Goal: Task Accomplishment & Management: Complete application form

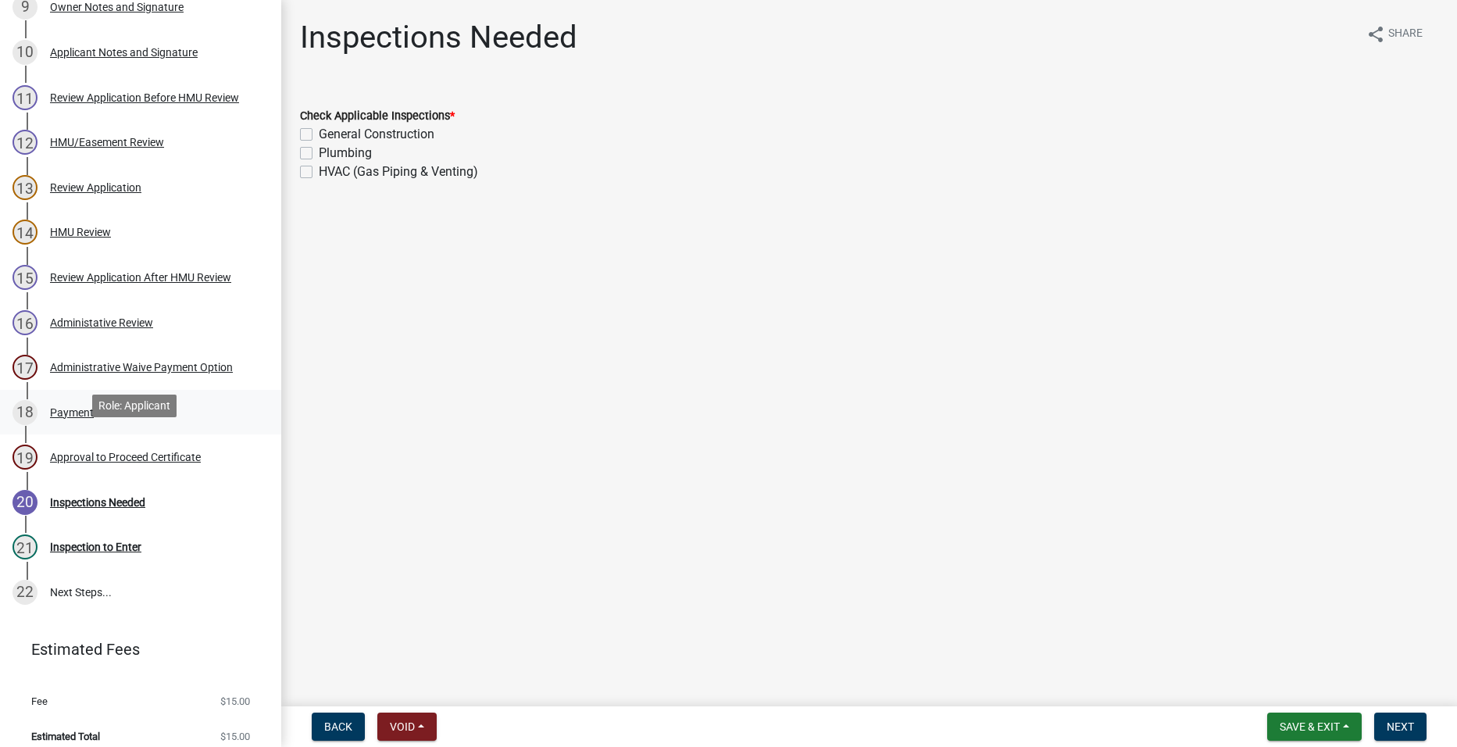
scroll to position [668, 0]
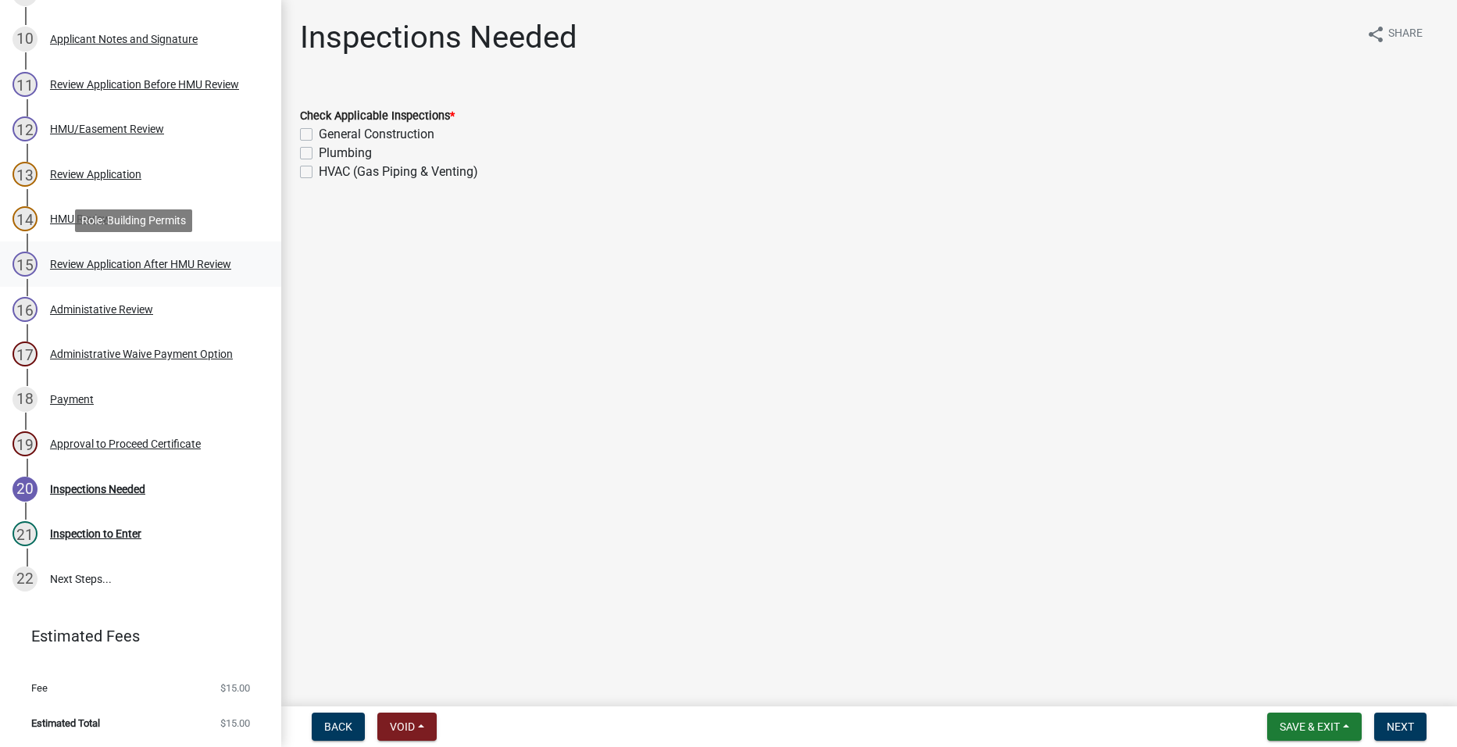
click at [228, 259] on div "Review Application After HMU Review" at bounding box center [140, 264] width 181 height 11
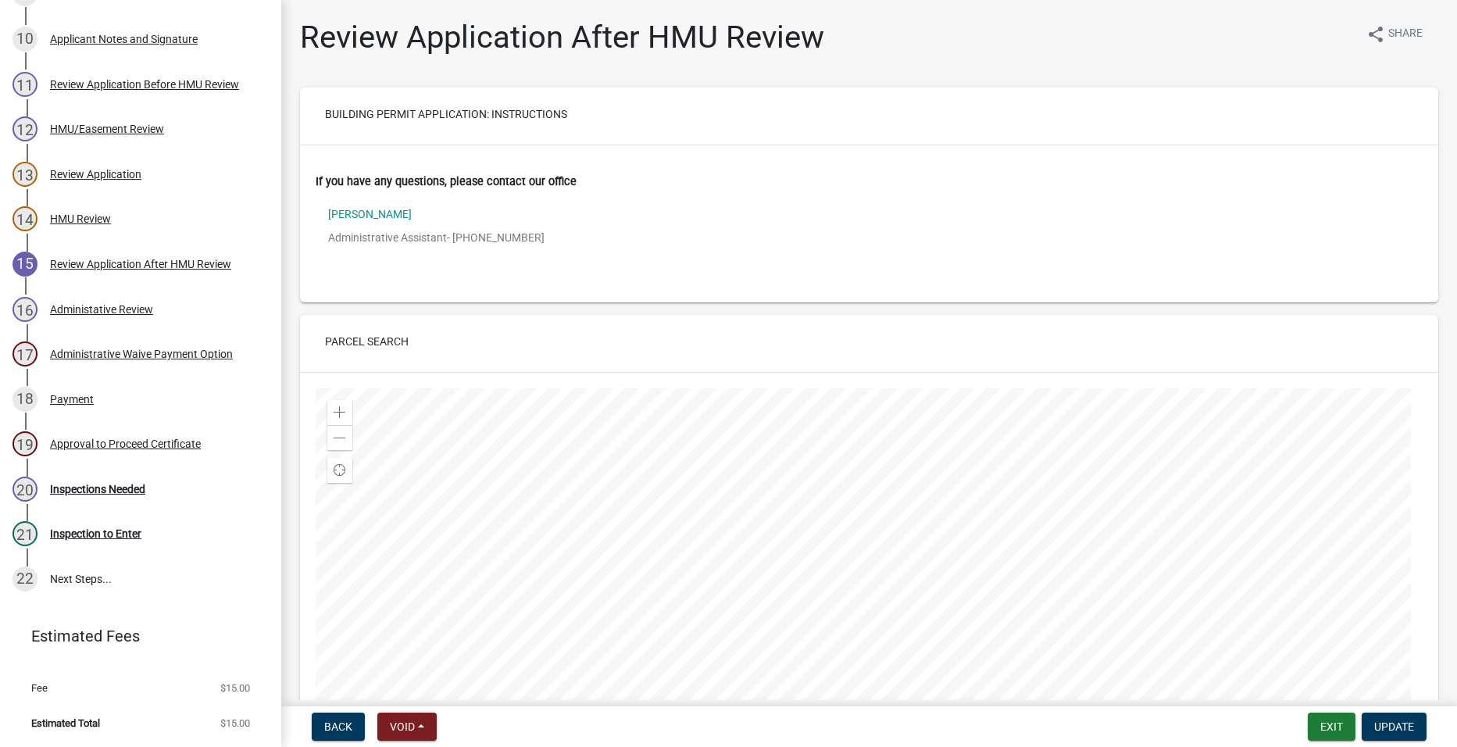
click at [1094, 123] on h5 "Building Permit Application: Instructions" at bounding box center [868, 116] width 1113 height 32
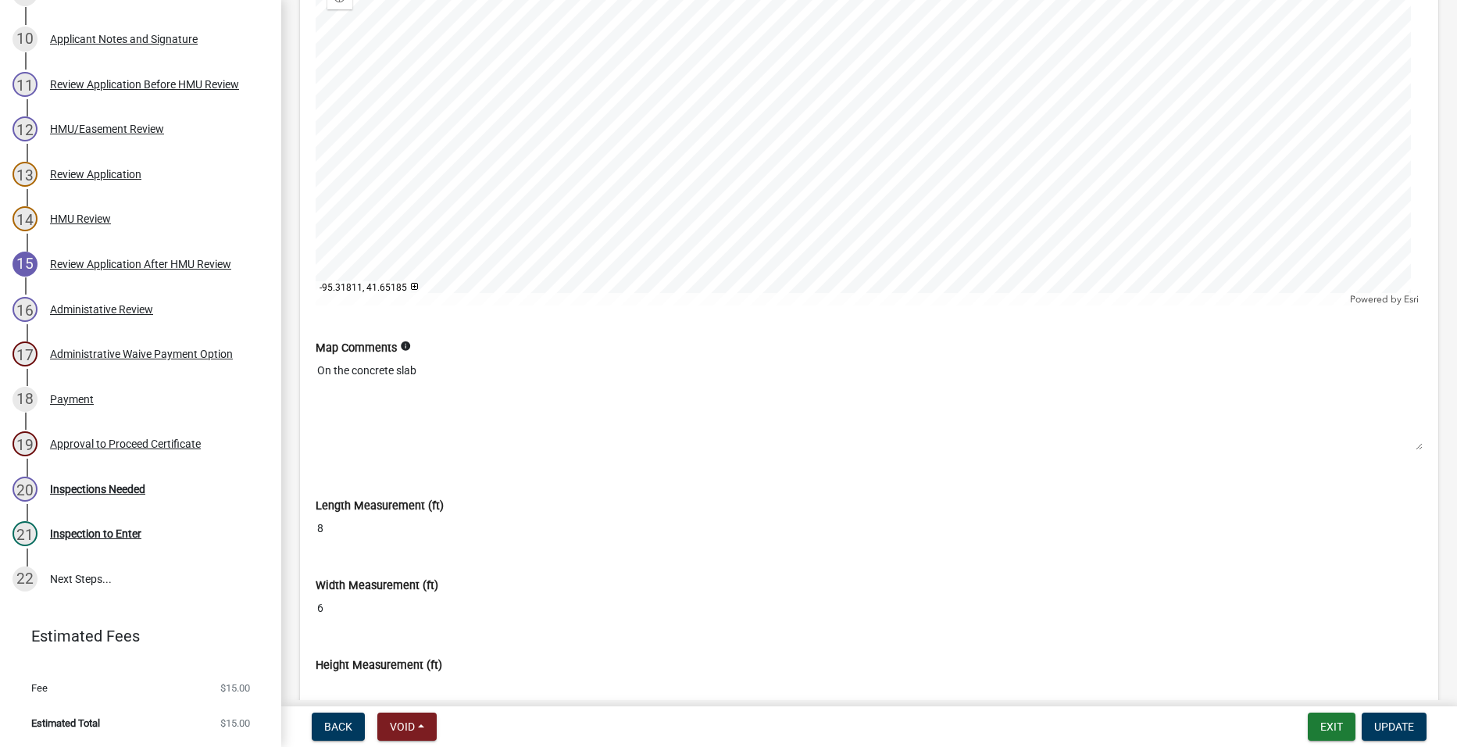
scroll to position [4608, 0]
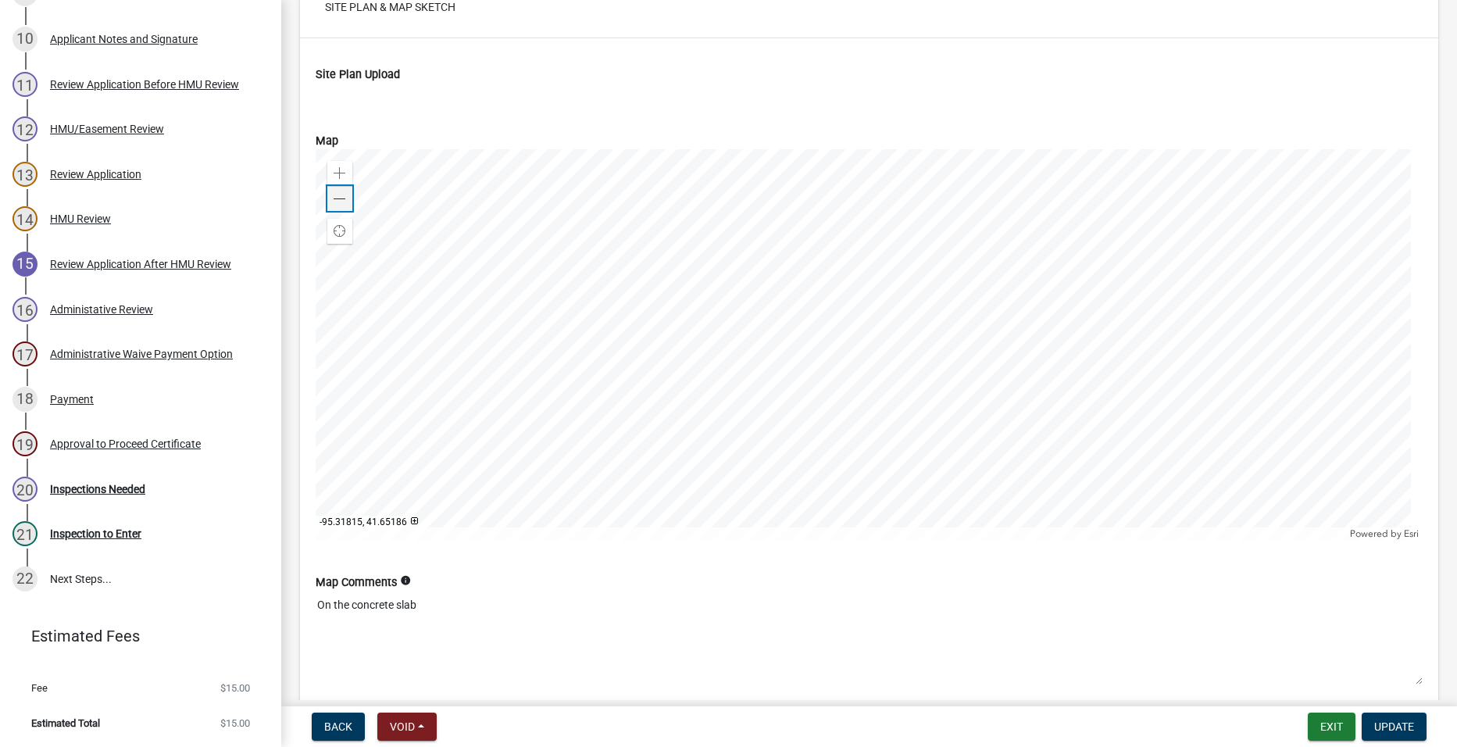
click at [342, 201] on span at bounding box center [340, 199] width 12 height 12
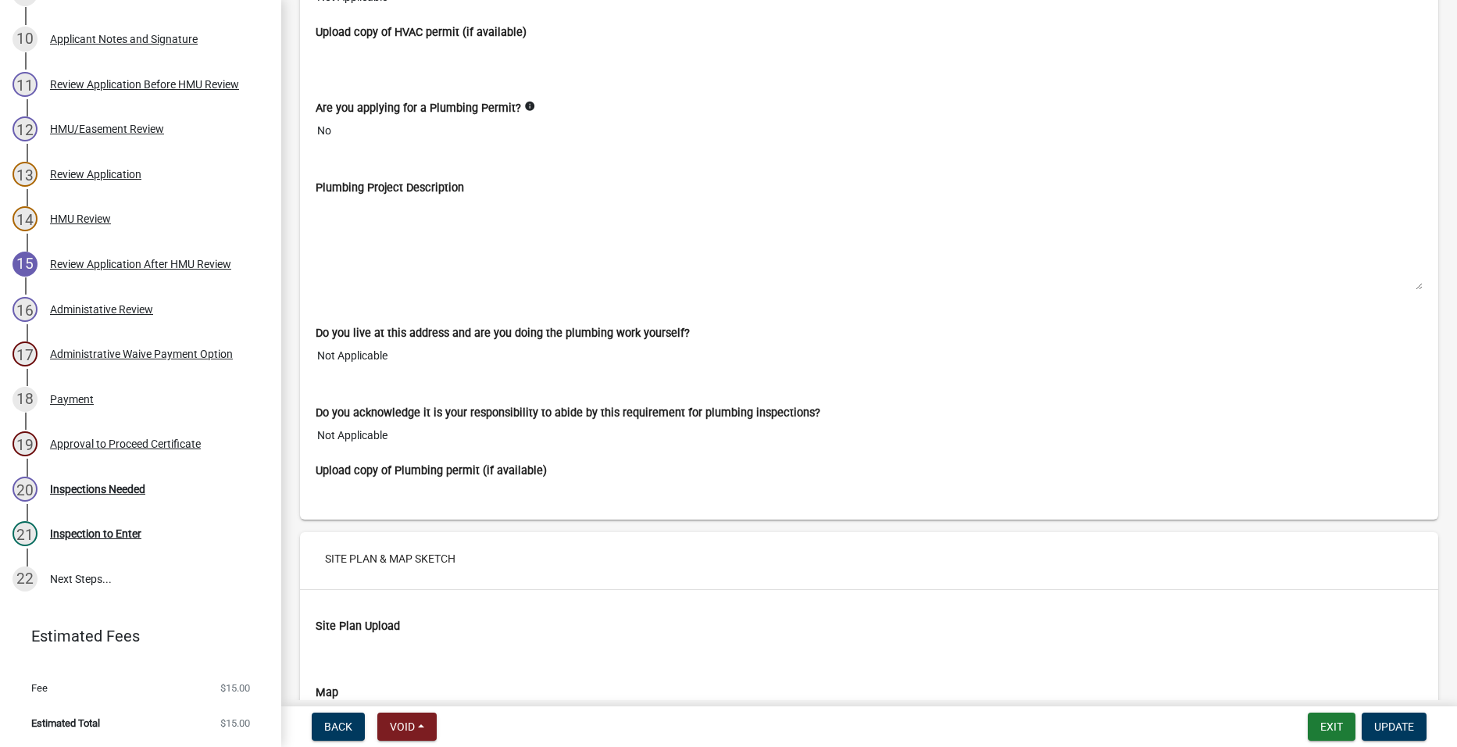
scroll to position [3984, 0]
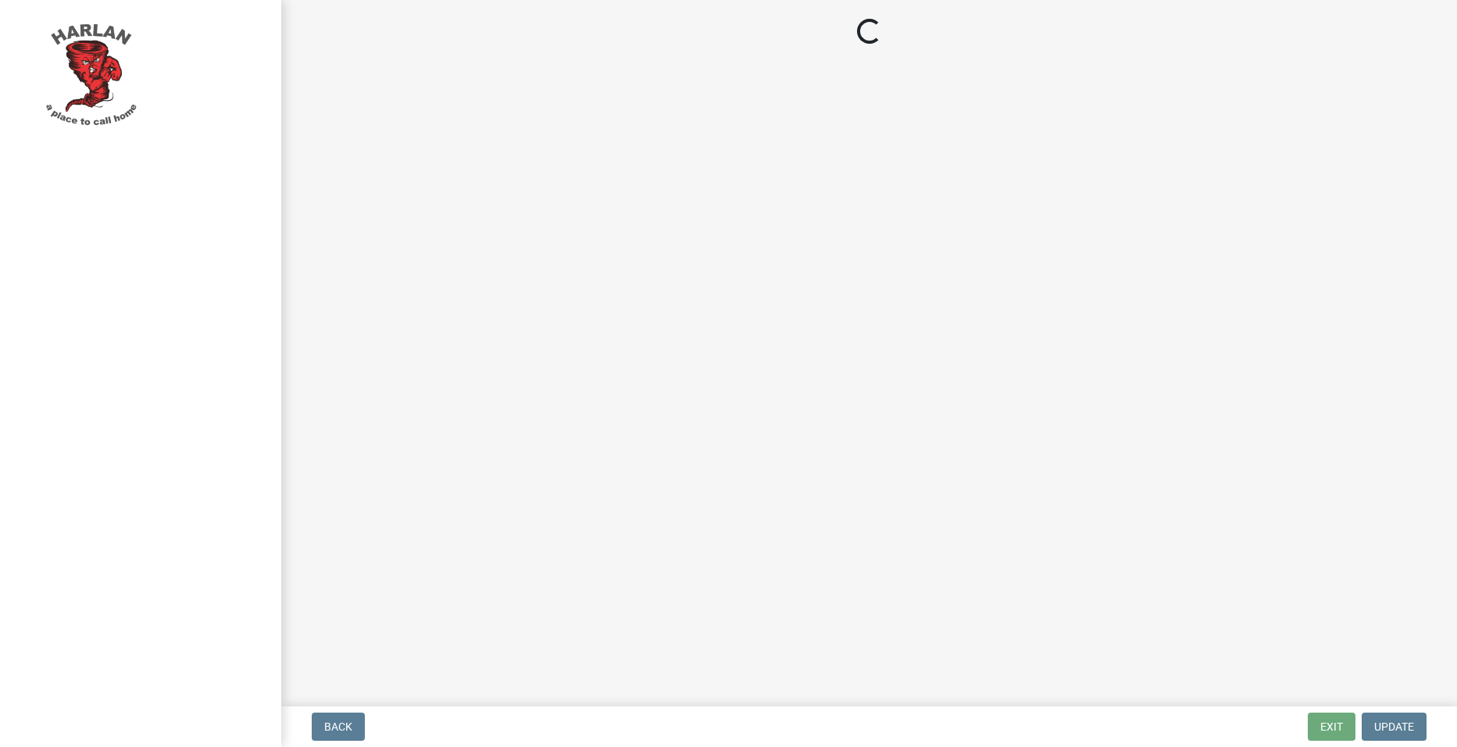
select select "3: 3"
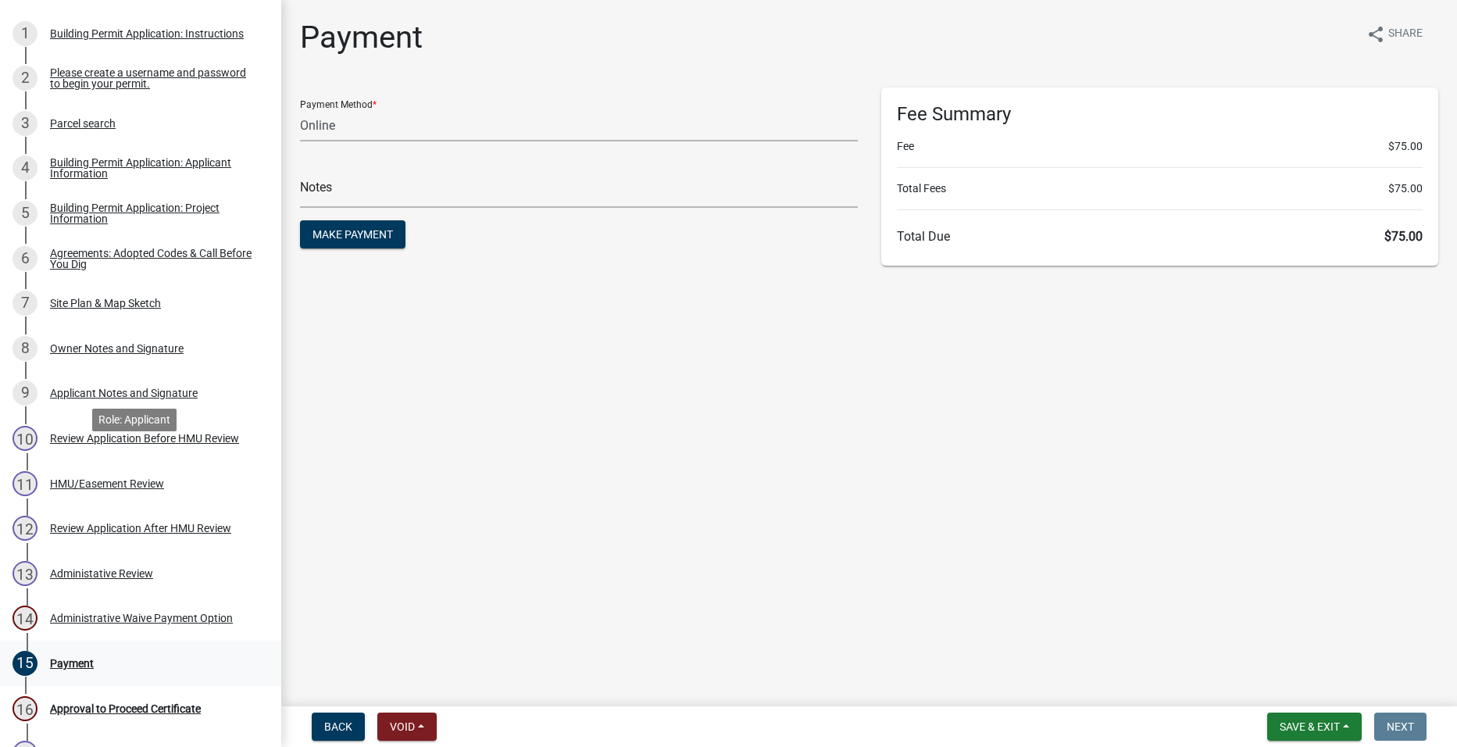
scroll to position [469, 0]
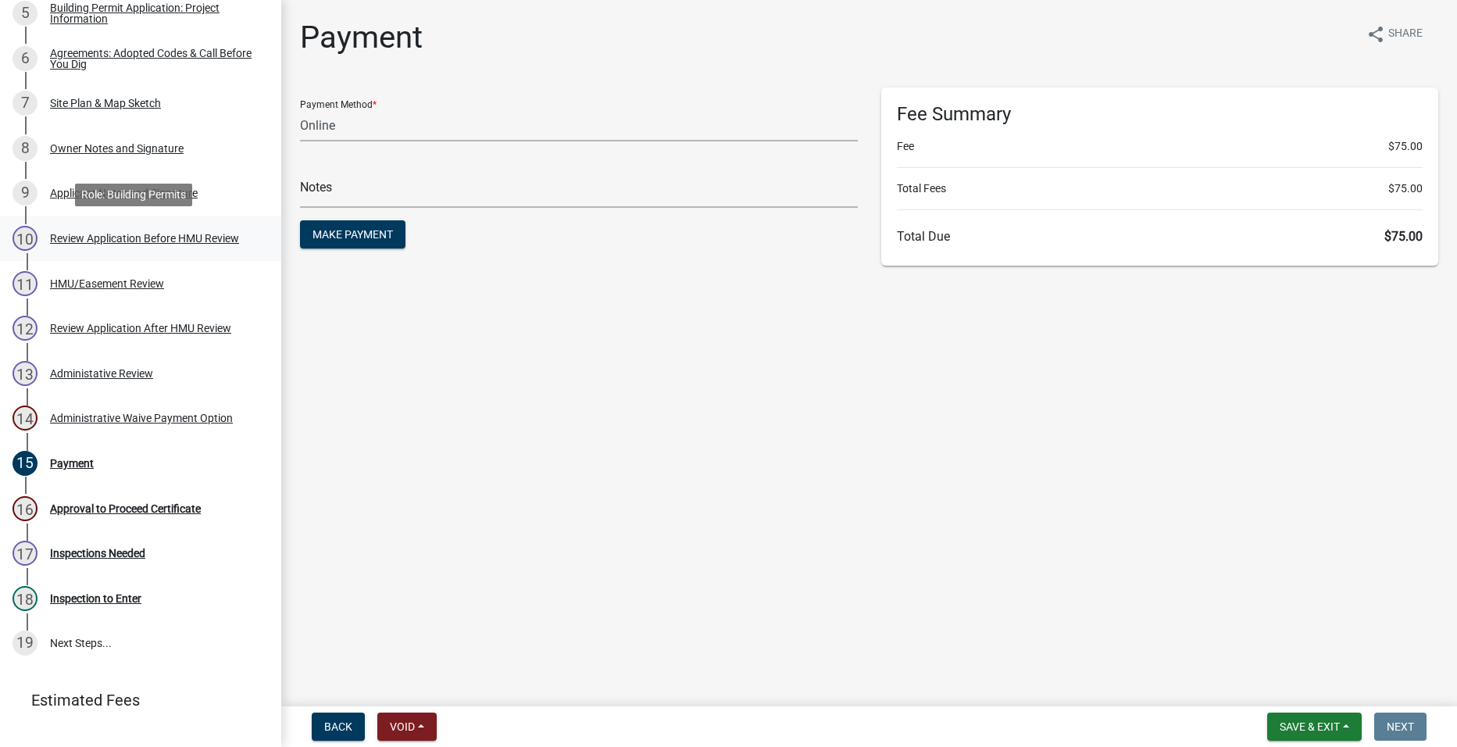
click at [206, 240] on div "Review Application Before HMU Review" at bounding box center [144, 238] width 189 height 11
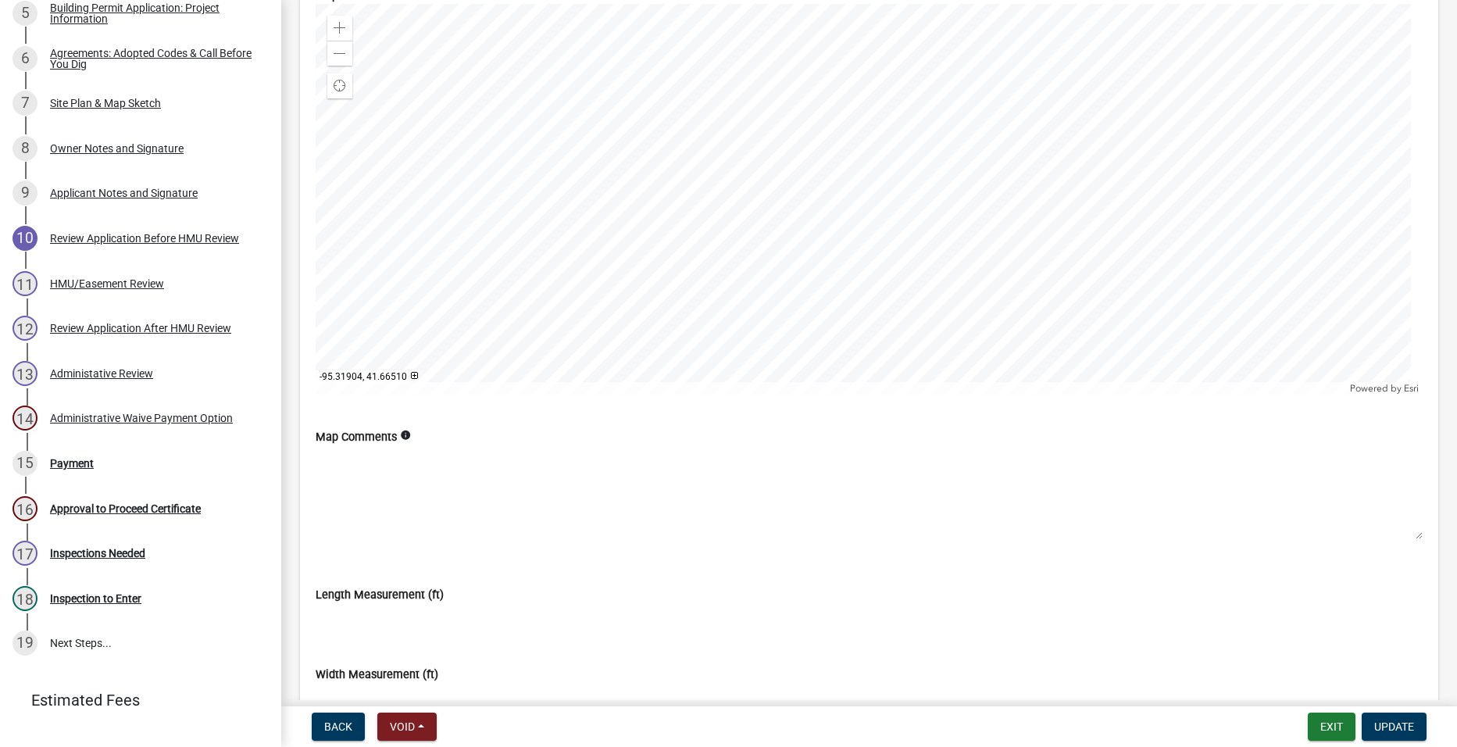
scroll to position [3046, 0]
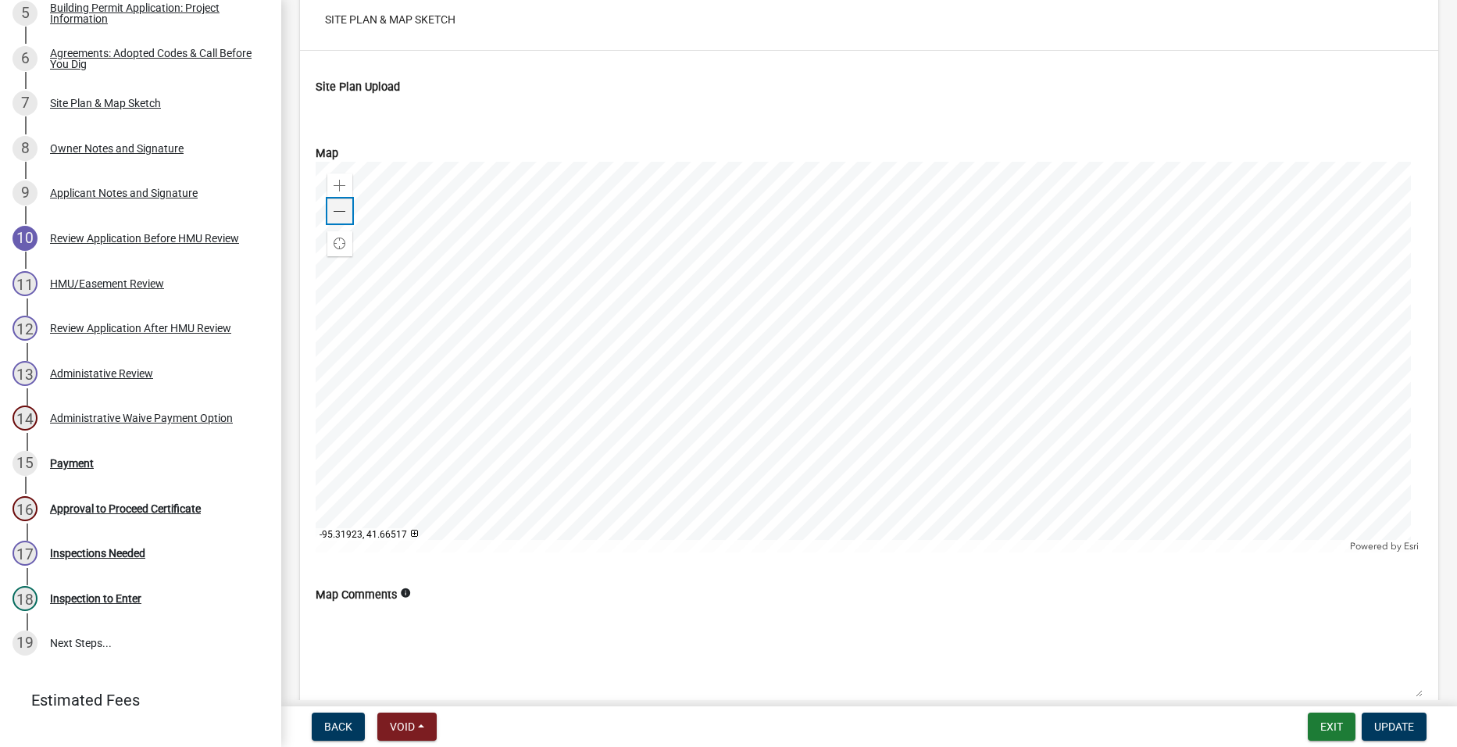
click at [346, 216] on div "Zoom out" at bounding box center [339, 210] width 25 height 25
click at [345, 216] on span at bounding box center [340, 211] width 12 height 12
click at [349, 212] on div "Zoom out" at bounding box center [339, 210] width 25 height 25
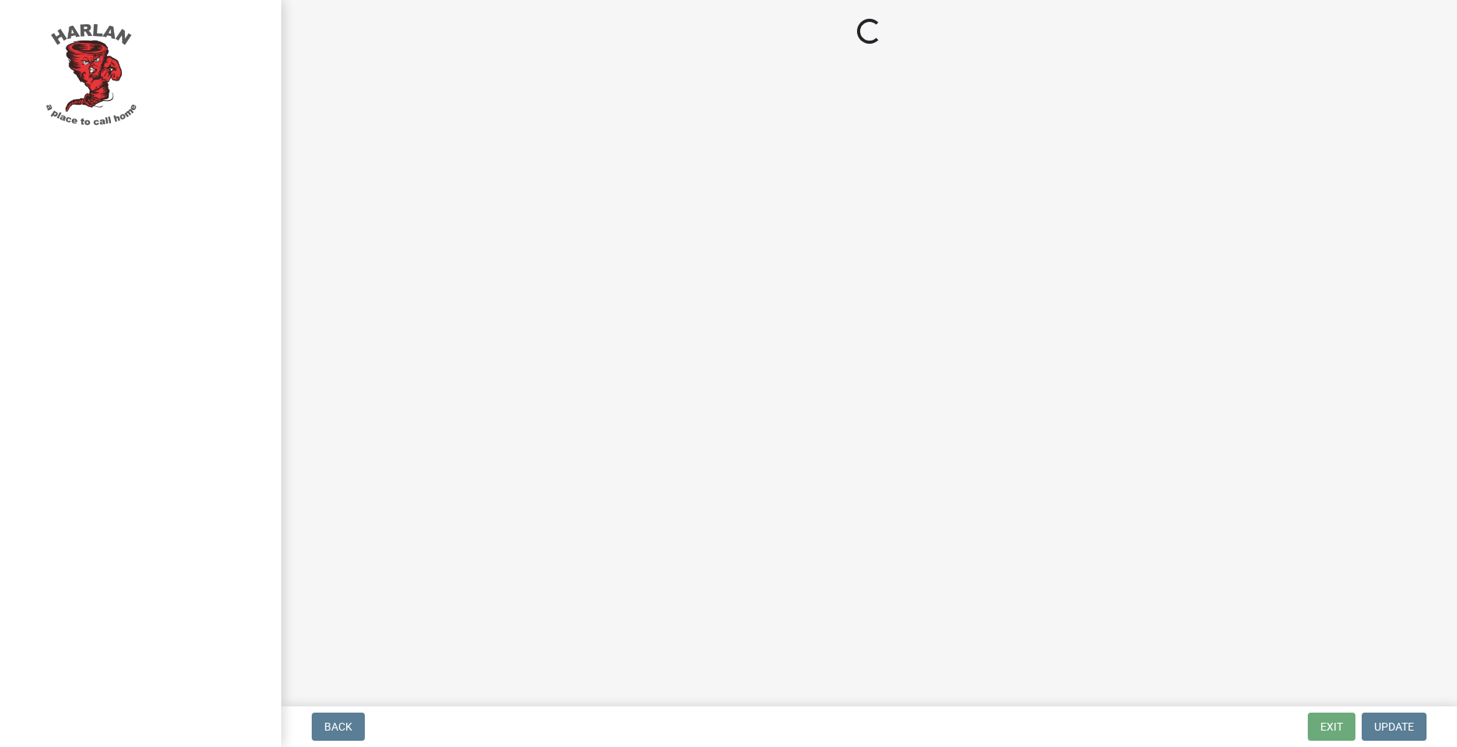
select select "3: 3"
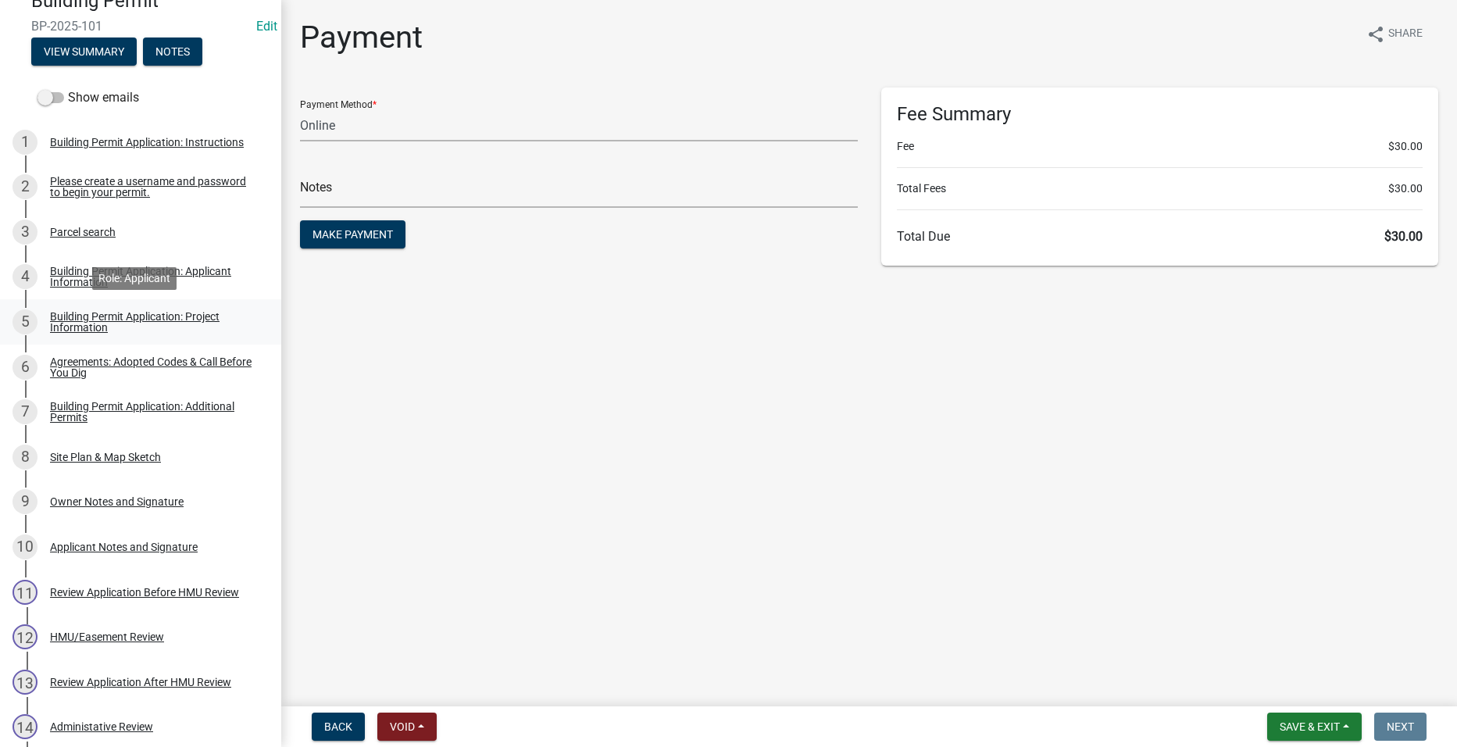
scroll to position [391, 0]
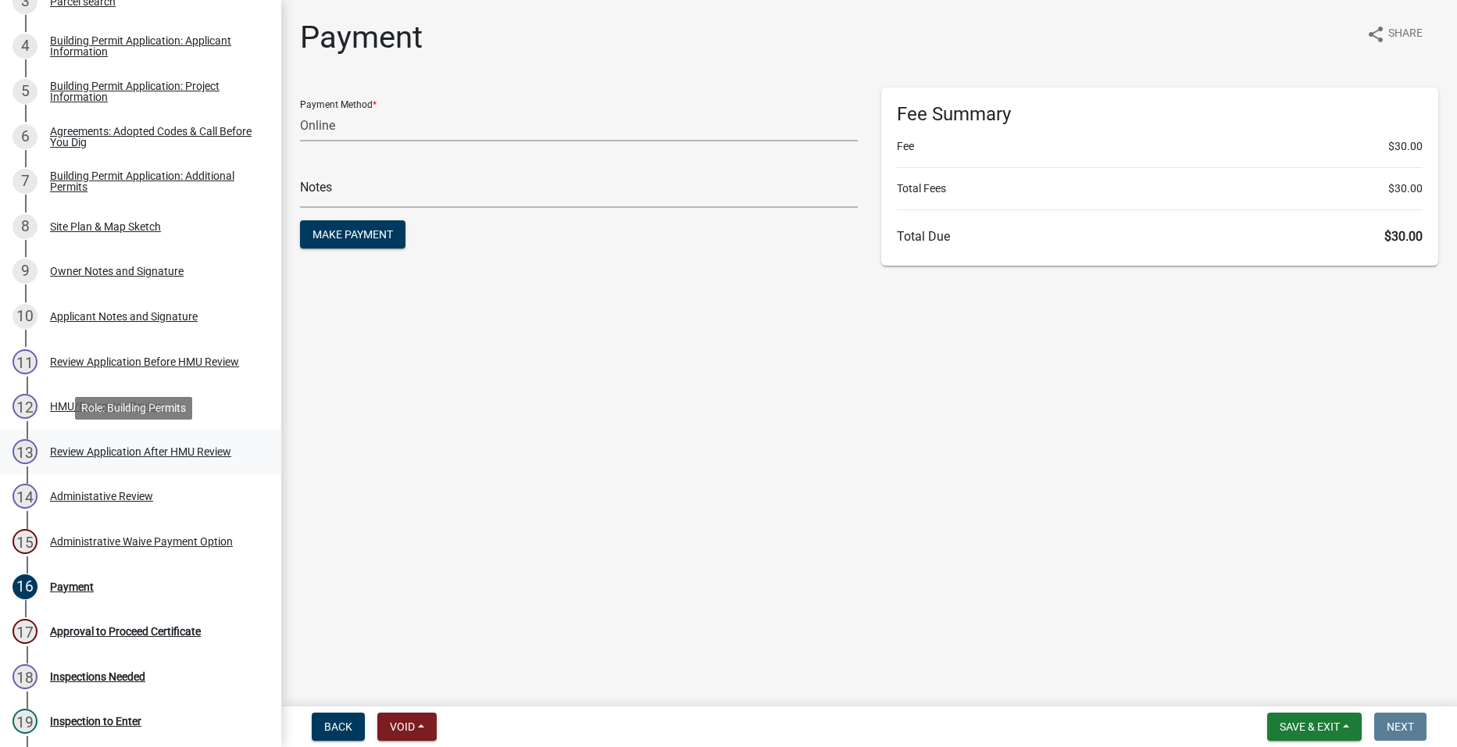
click at [198, 448] on div "Review Application After HMU Review" at bounding box center [140, 451] width 181 height 11
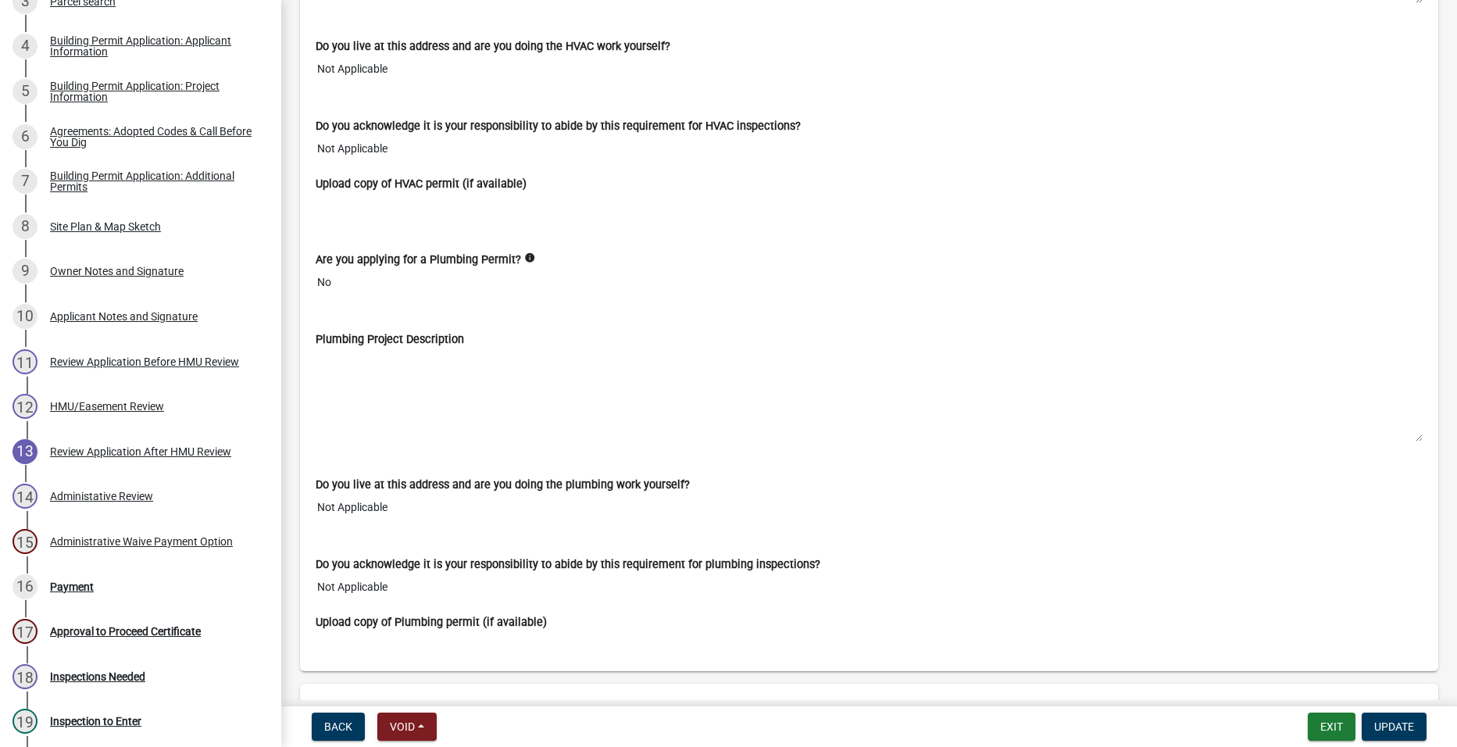
scroll to position [4452, 0]
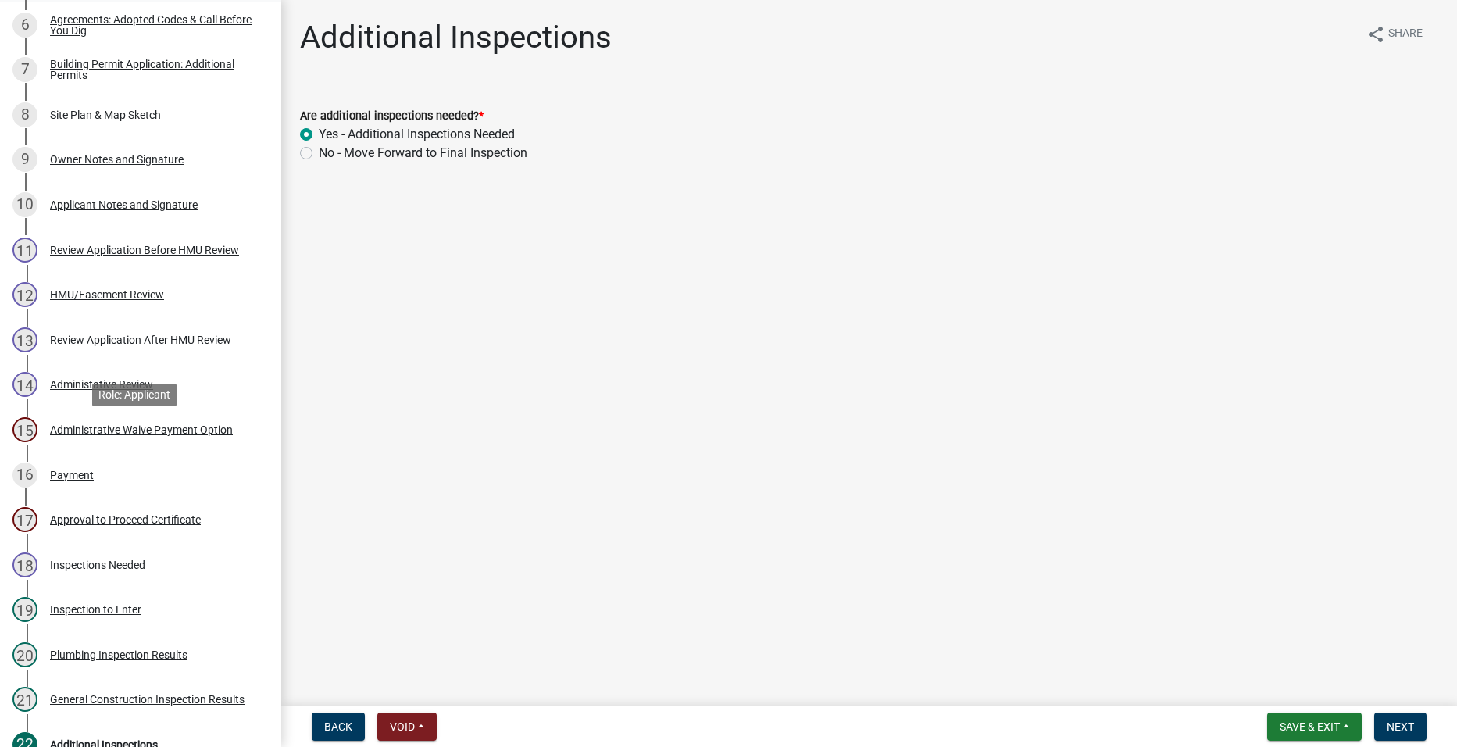
scroll to position [547, 0]
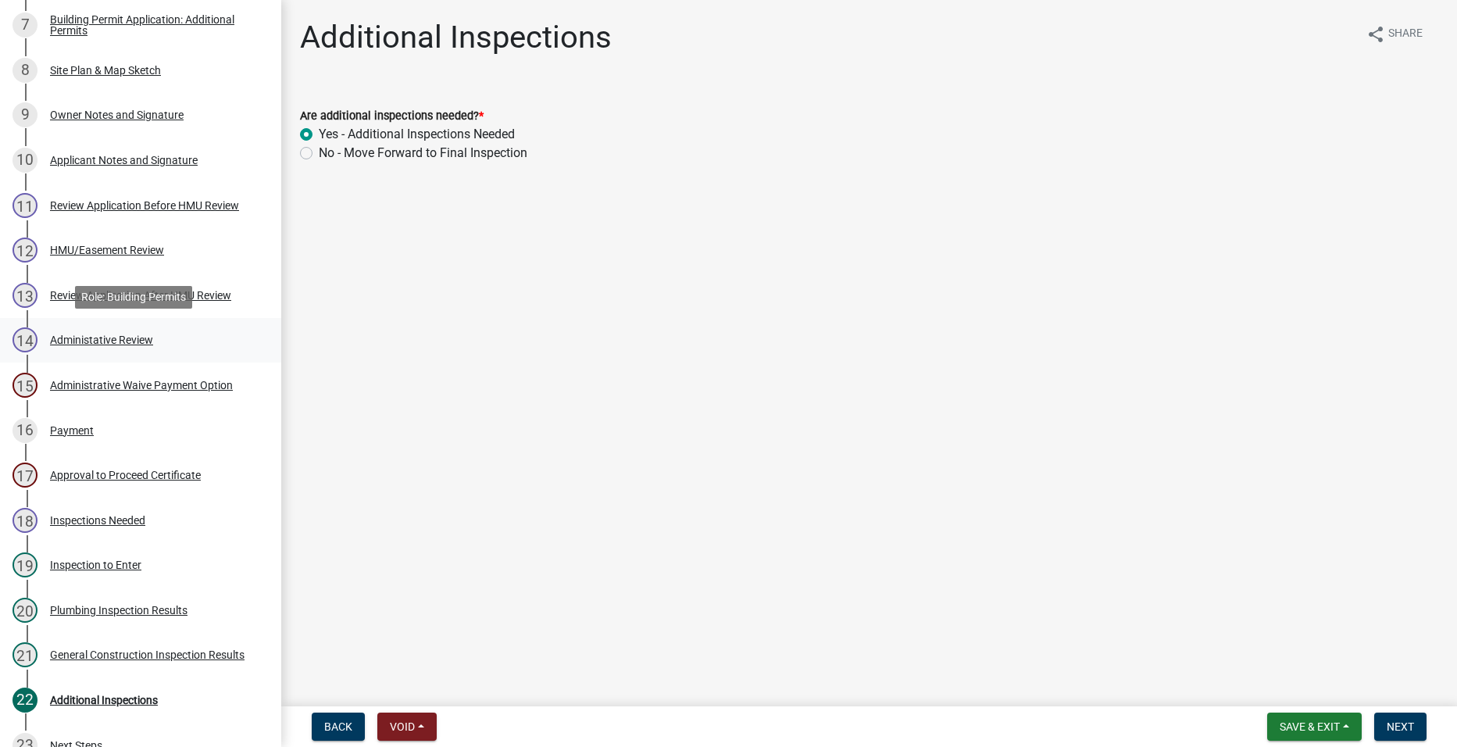
click at [198, 339] on div "14 Administative Review" at bounding box center [134, 339] width 244 height 25
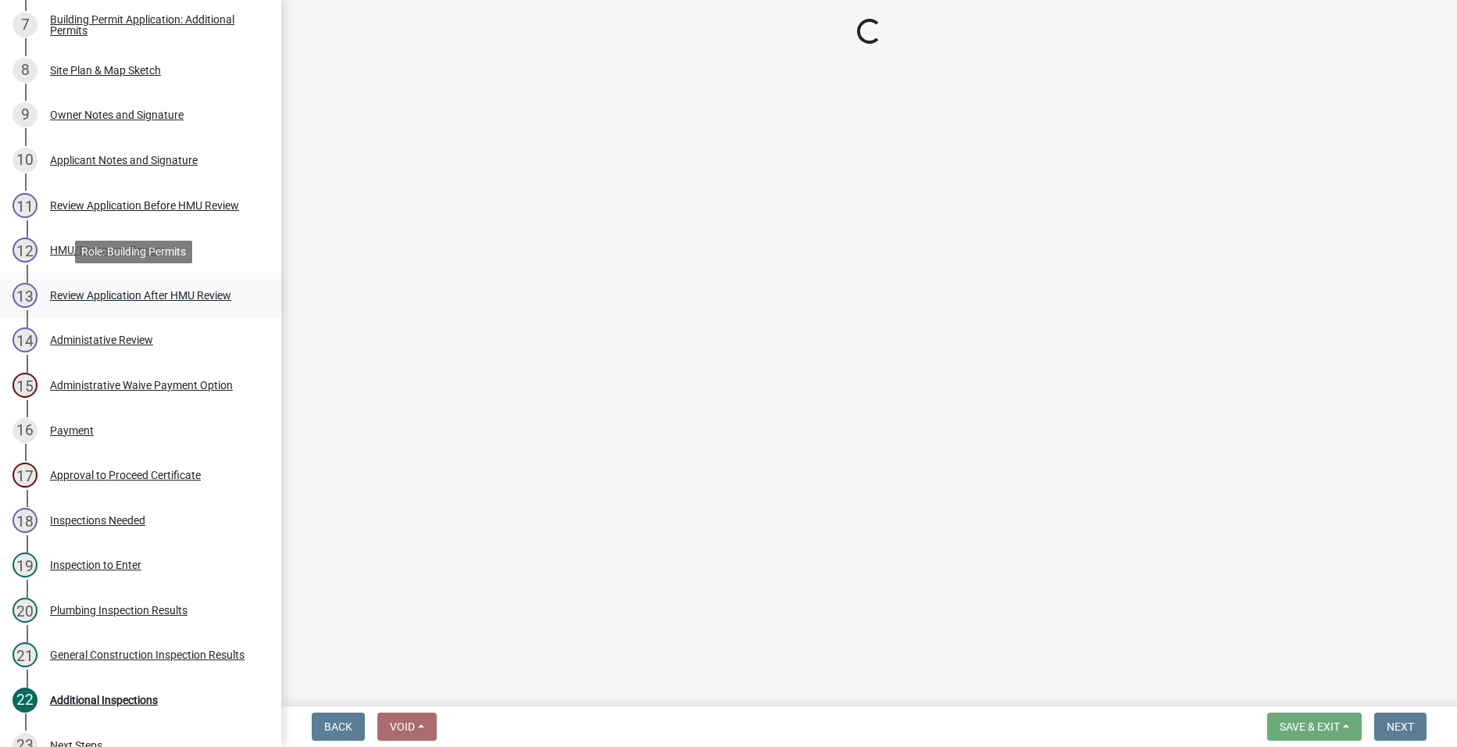
select select "e0f15ebd-fcd0-4e2f-b9fa-ef6c8ddbb9c6"
select select "50d3382b-18dd-4311-9a34-98b71270ef49"
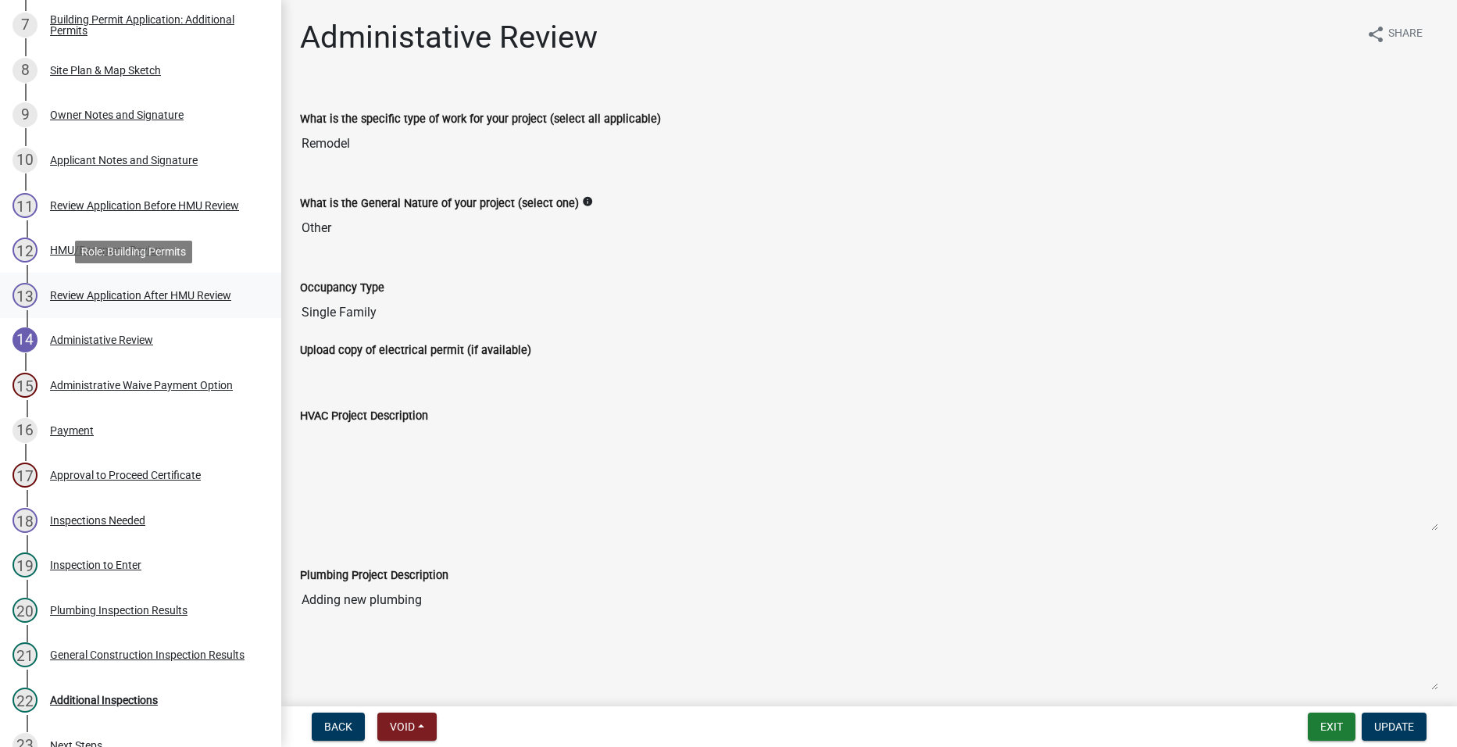
click at [202, 280] on link "13 Review Application After HMU Review" at bounding box center [140, 295] width 281 height 45
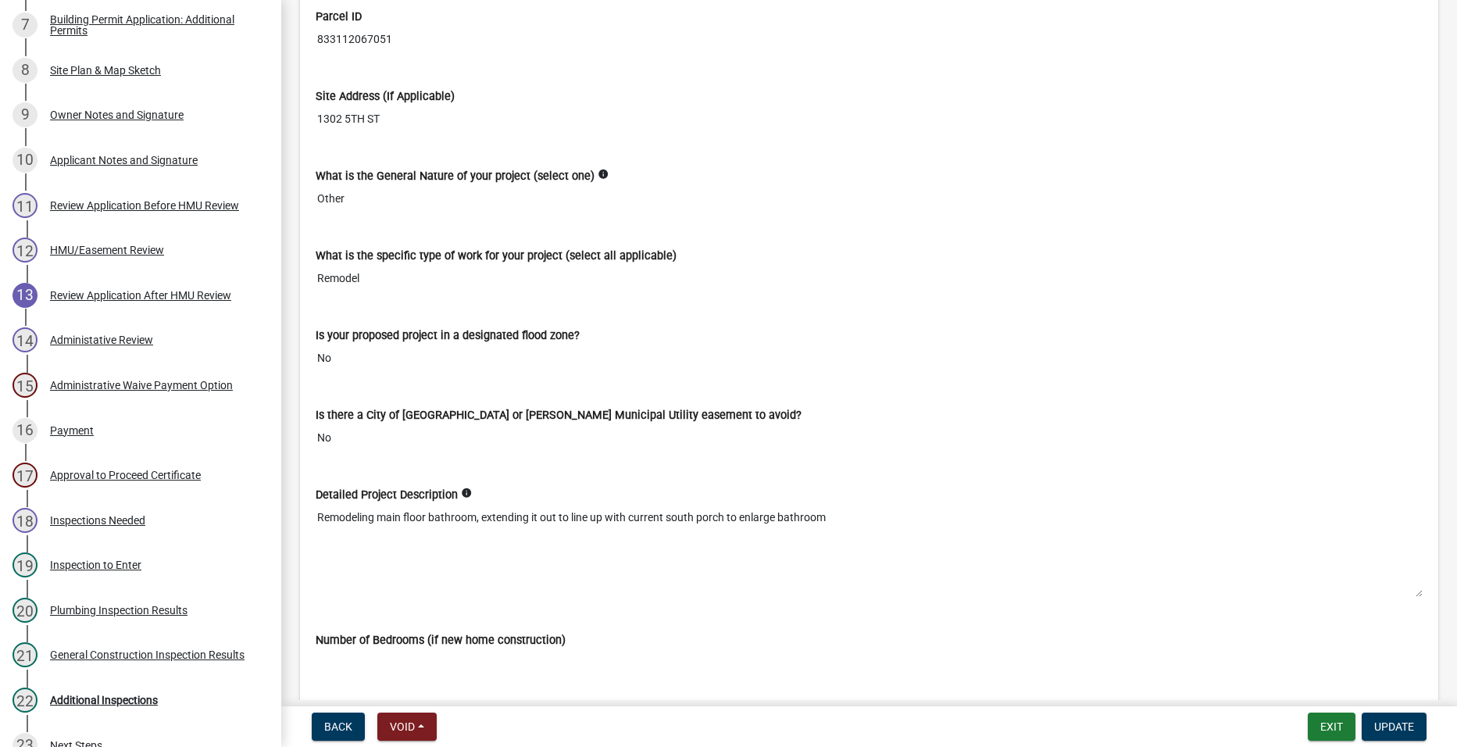
scroll to position [1875, 0]
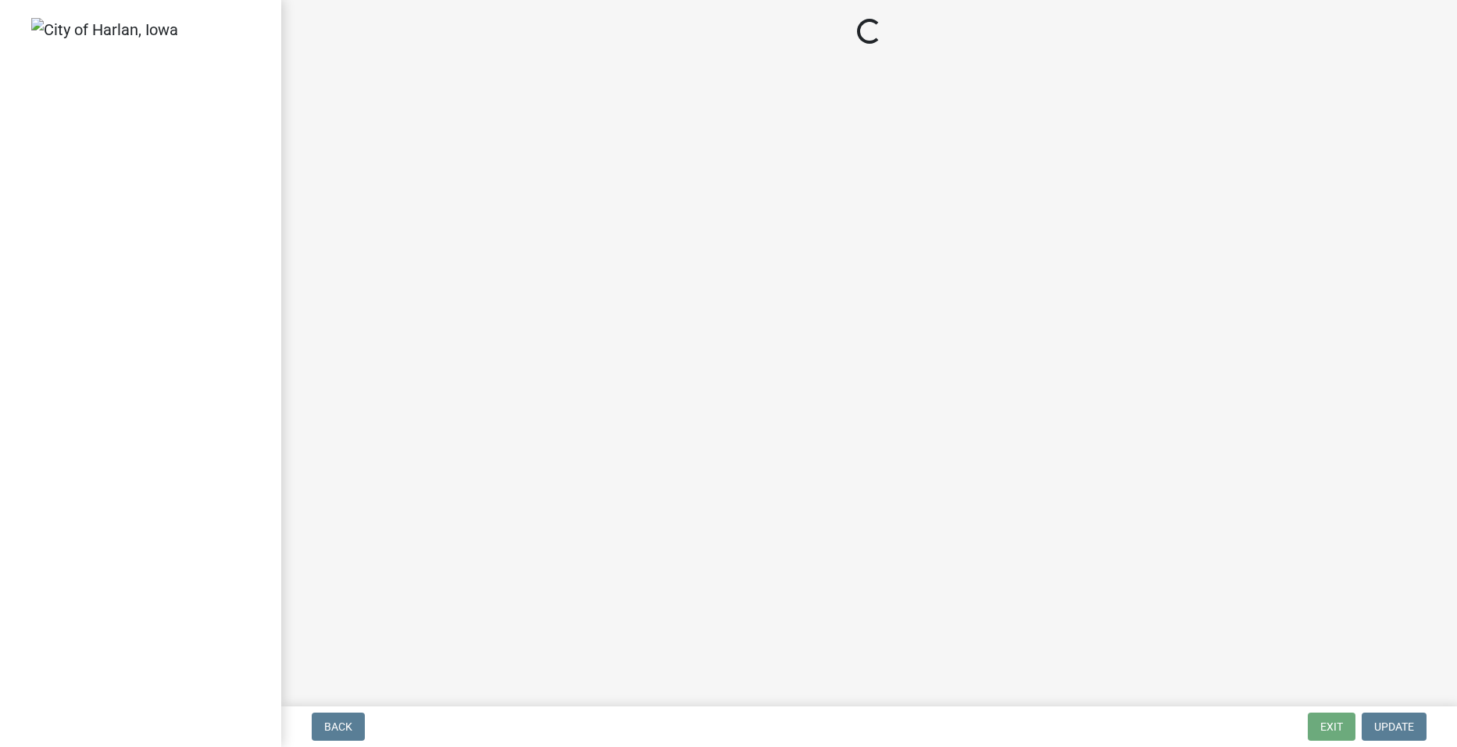
select select "3: 3"
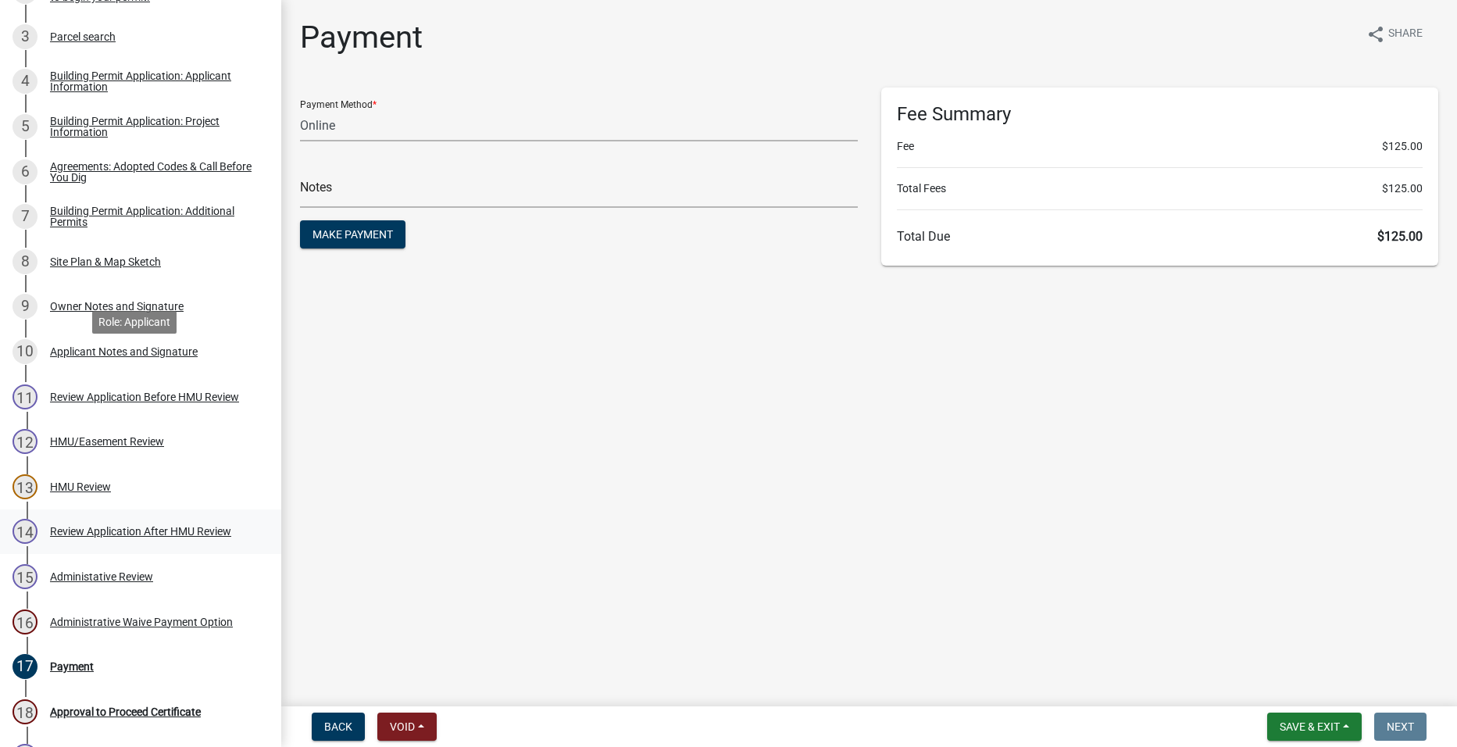
scroll to position [391, 0]
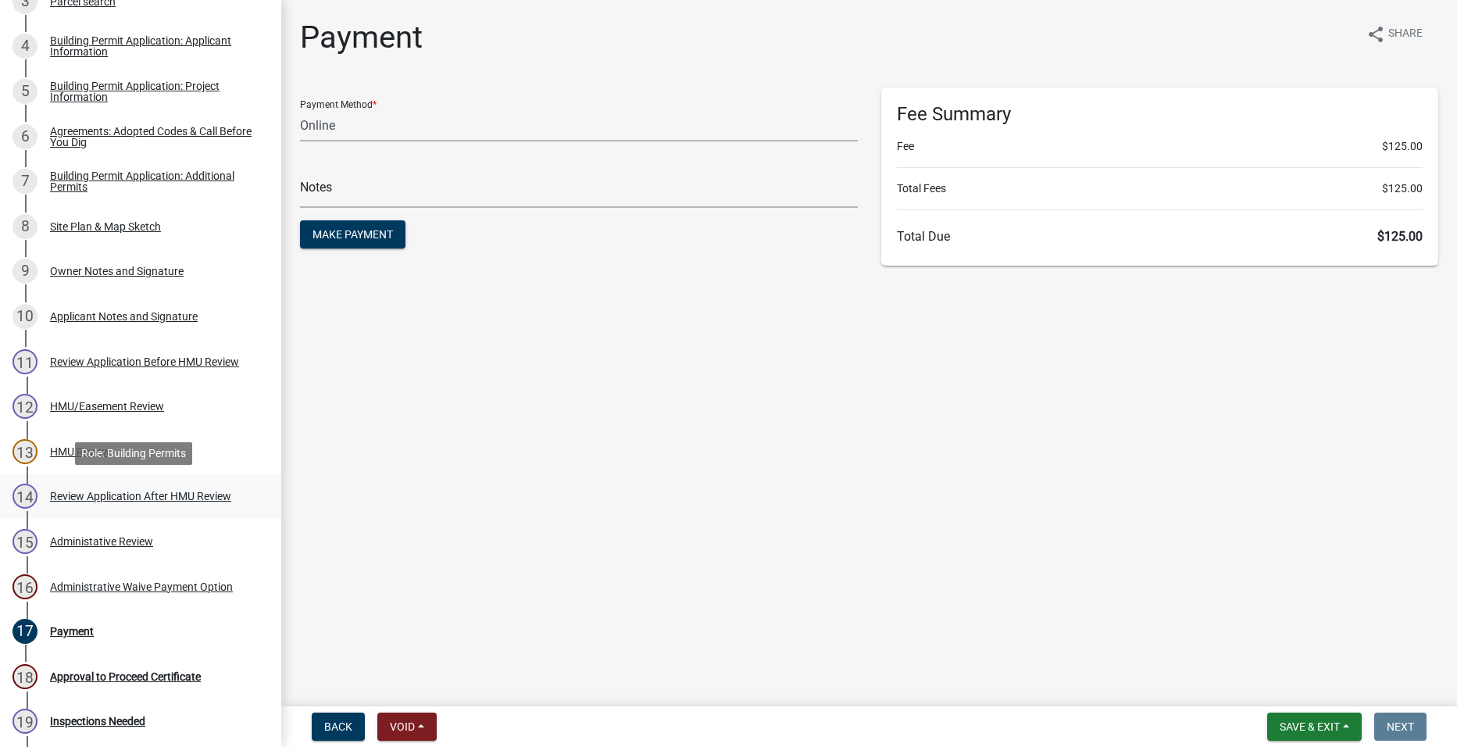
click at [178, 501] on div "Review Application After HMU Review" at bounding box center [140, 496] width 181 height 11
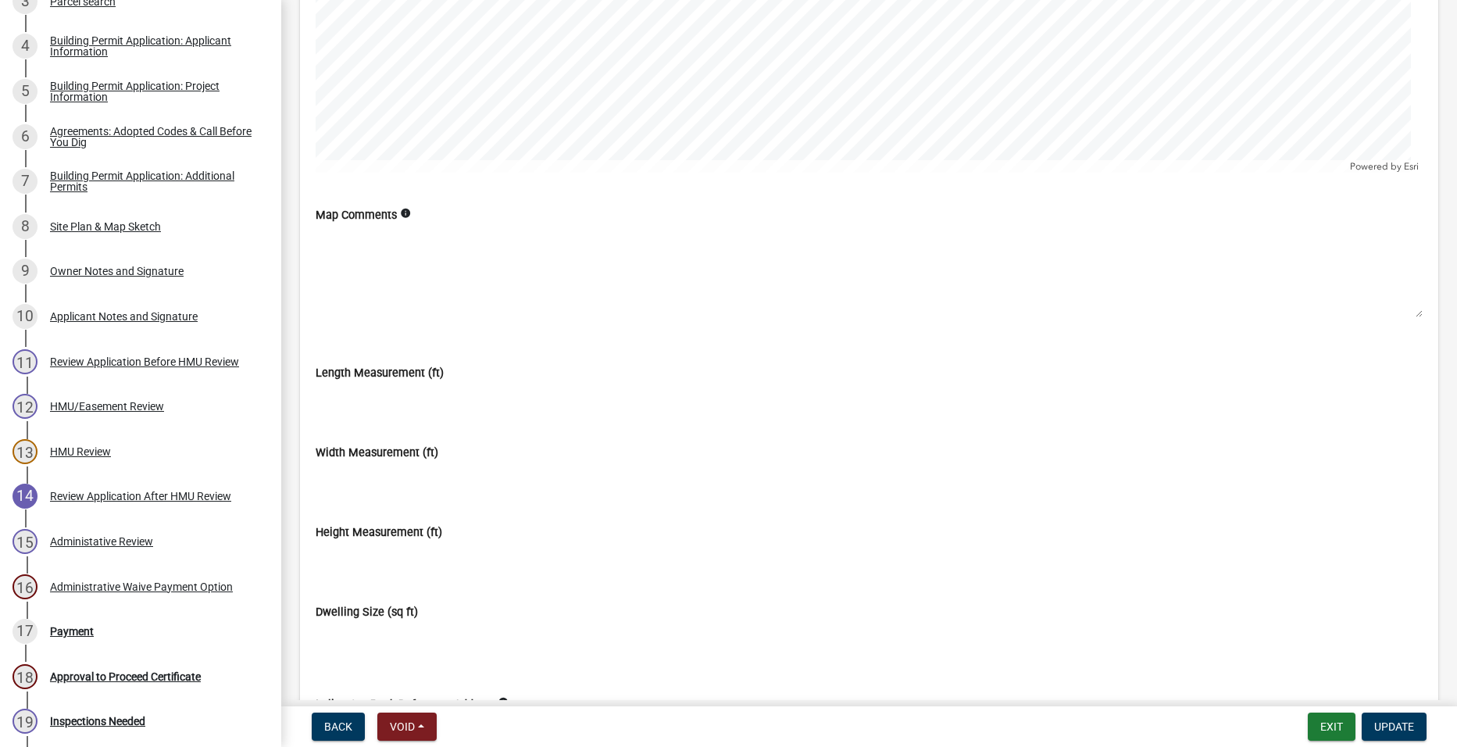
scroll to position [4687, 0]
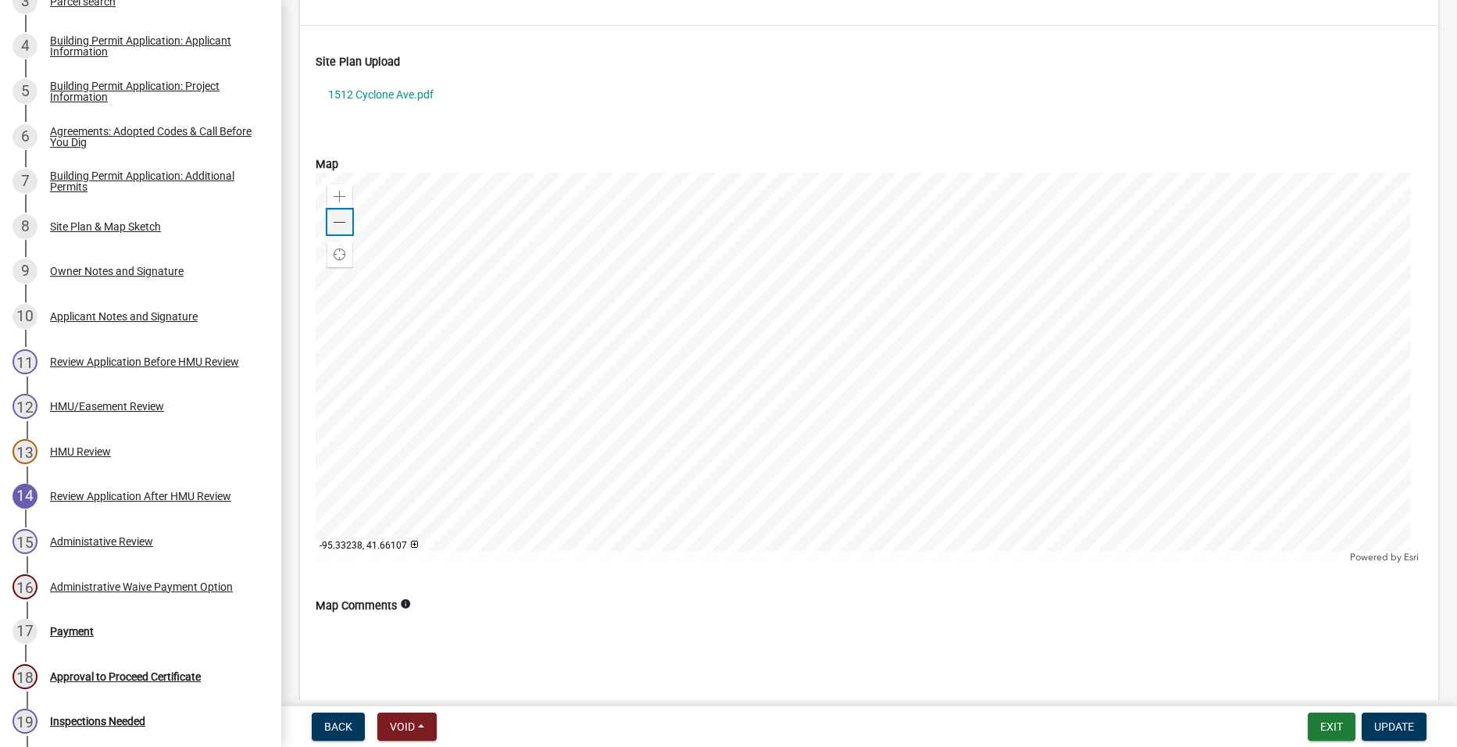
click at [341, 224] on span at bounding box center [340, 222] width 12 height 12
